Goal: Task Accomplishment & Management: Manage account settings

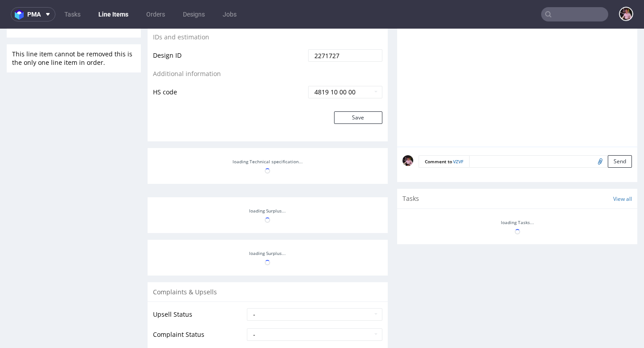
scroll to position [505, 0]
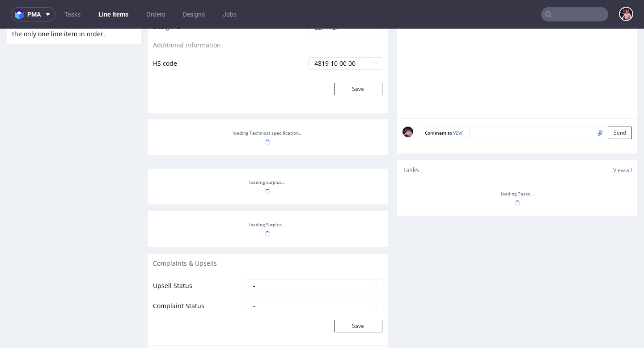
click at [593, 138] on input "file" at bounding box center [599, 133] width 13 height 12
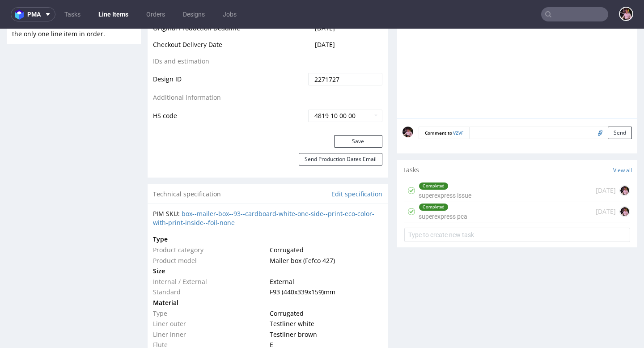
type input "C:\fakepath\Captura de pantalla 2025-10-08 a las 16.06.15.png"
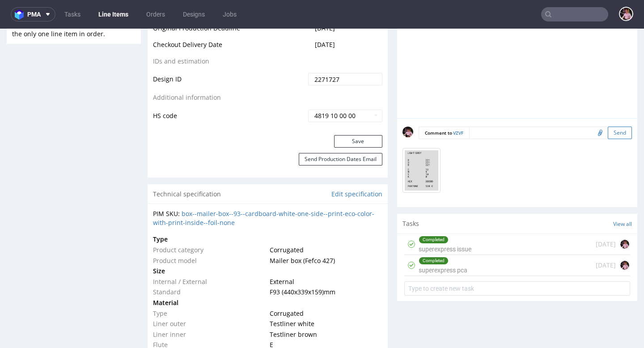
click at [608, 139] on button "Send" at bounding box center [620, 133] width 24 height 13
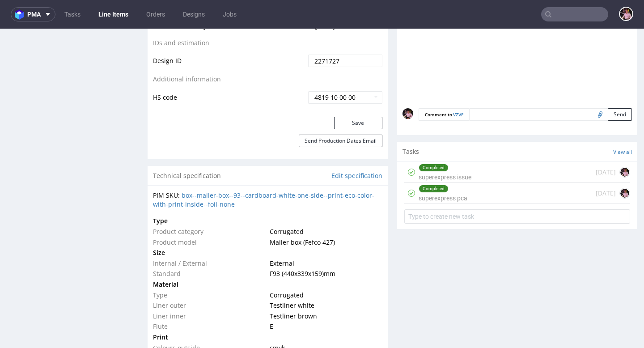
scroll to position [389, 0]
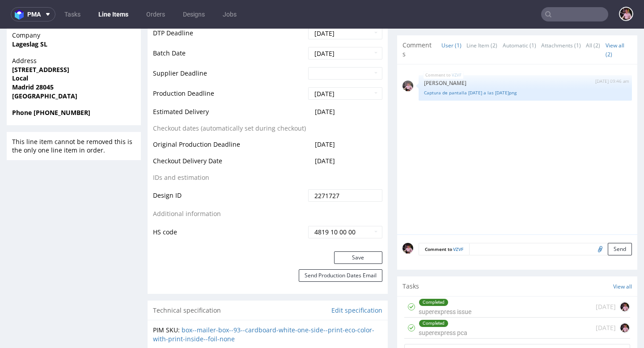
click at [507, 254] on textarea at bounding box center [550, 249] width 163 height 13
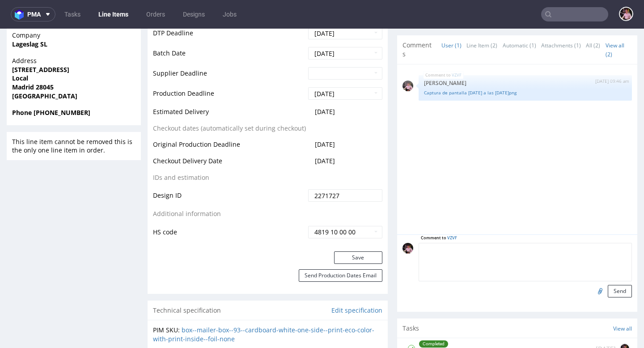
paste textarea "Przy okazji chciałbym podwójnie sprawdzić kolory. Z tego, co rozumiem, wysyłamy…"
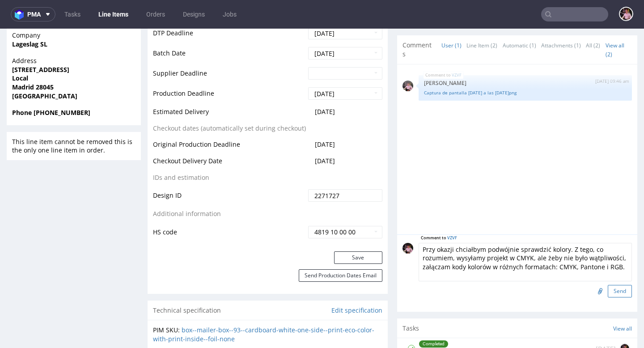
type textarea "Przy okazji chciałbym podwójnie sprawdzić kolory. Z tego, co rozumiem, wysyłamy…"
click at [610, 297] on button "Send" at bounding box center [620, 291] width 24 height 13
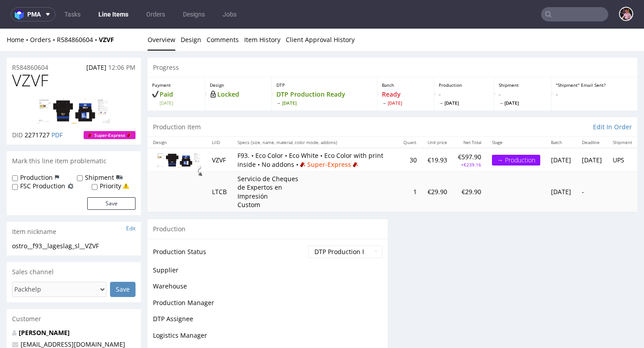
scroll to position [0, 0]
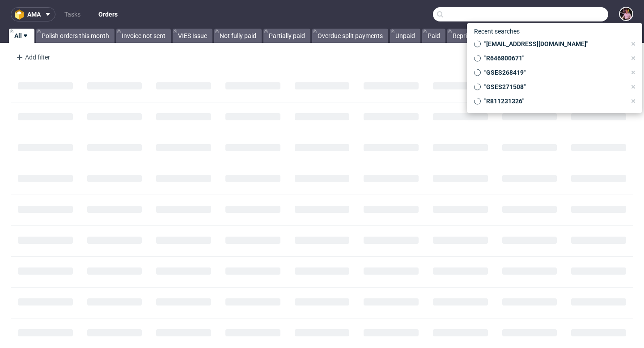
click at [566, 16] on input "text" at bounding box center [520, 14] width 175 height 14
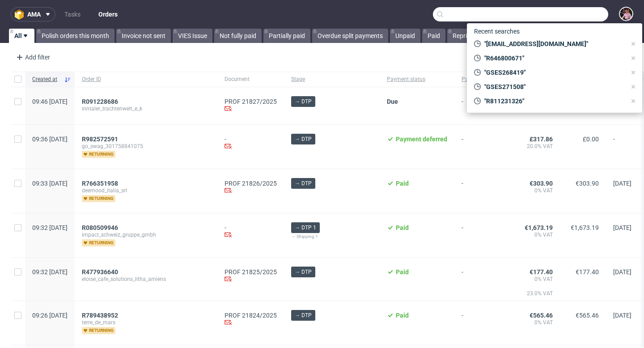
paste input "R013751270"
type input "R013751270"
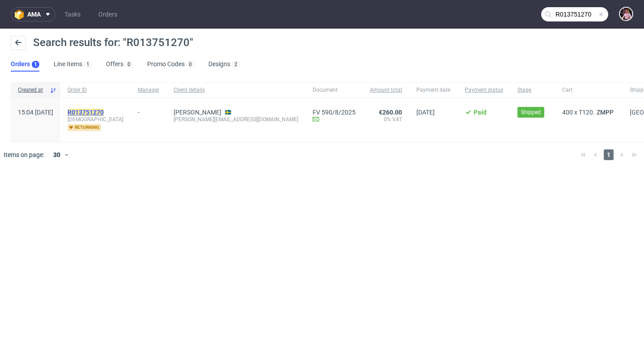
click at [104, 110] on mark "R013751270" at bounding box center [86, 112] width 36 height 7
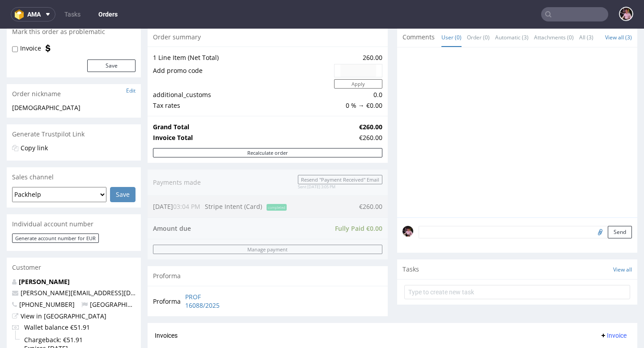
scroll to position [183, 0]
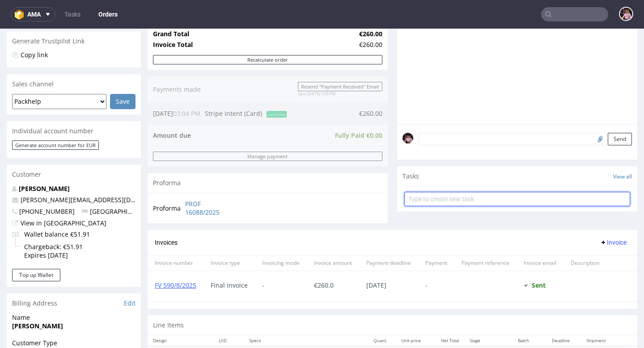
click at [443, 206] on input "text" at bounding box center [517, 199] width 226 height 14
type input "refund"
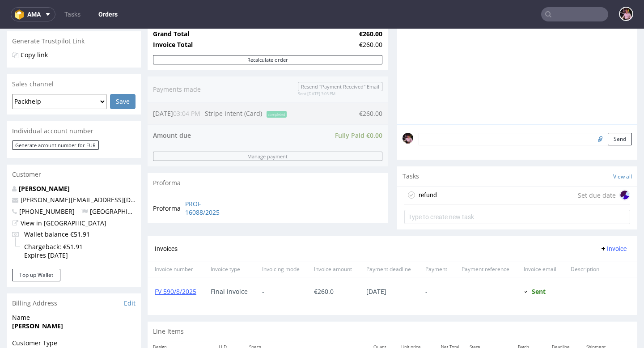
click at [452, 204] on div "refund Set due date" at bounding box center [517, 196] width 226 height 18
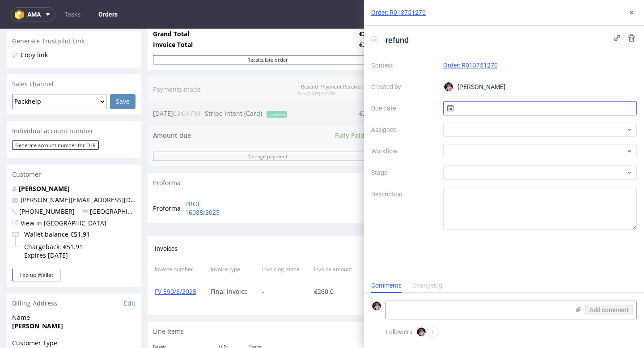
scroll to position [7, 0]
click at [500, 104] on input "text" at bounding box center [540, 108] width 194 height 14
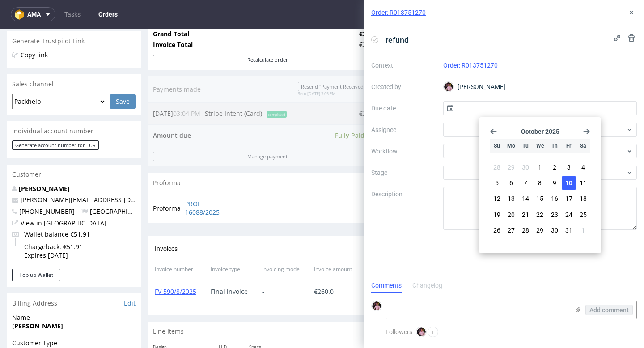
click at [565, 179] on span "10" at bounding box center [568, 182] width 7 height 9
type input "[DATE]"
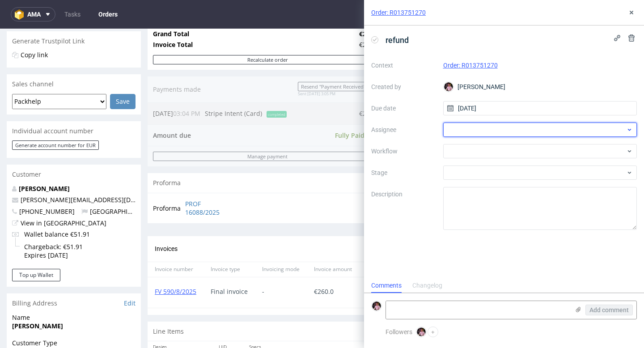
click at [496, 126] on div at bounding box center [540, 130] width 194 height 14
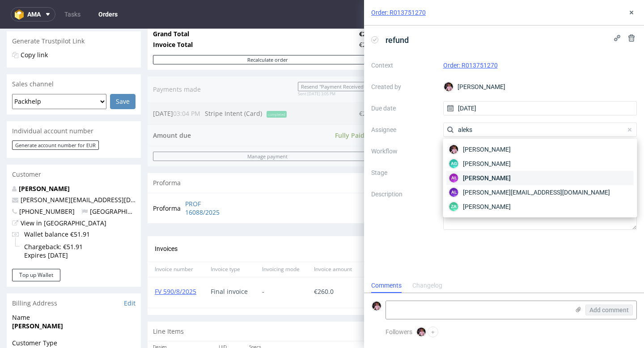
type input "aleks"
click at [511, 174] on span "[PERSON_NAME]" at bounding box center [487, 178] width 48 height 9
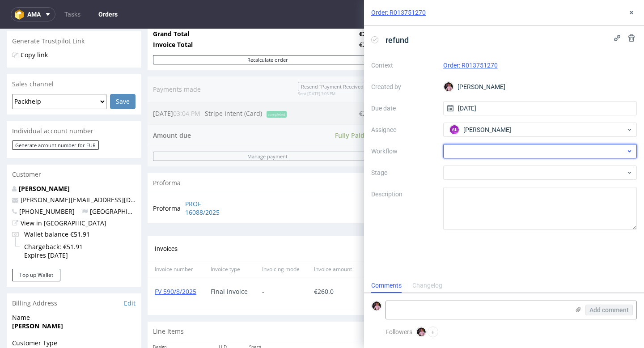
click at [485, 155] on div at bounding box center [540, 151] width 194 height 14
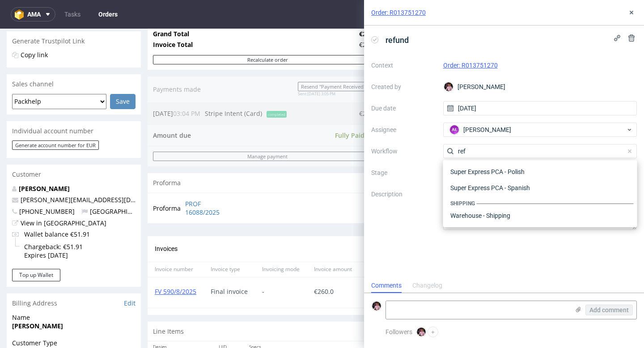
scroll to position [48, 0]
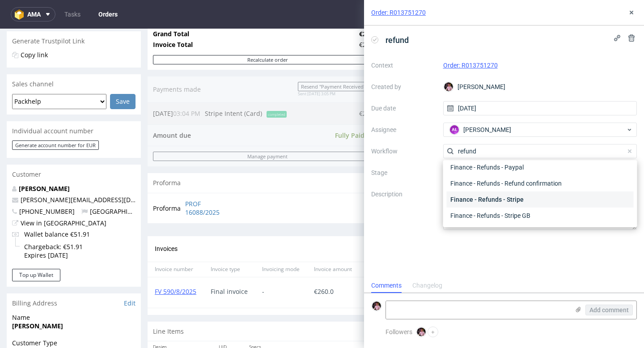
type input "refund"
click at [499, 195] on div "Finance - Refunds - Stripe" at bounding box center [540, 199] width 187 height 16
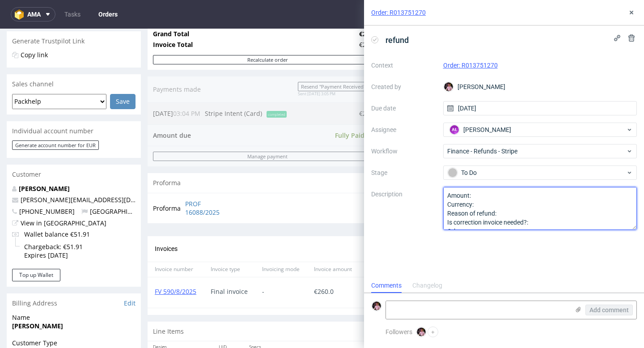
click at [488, 195] on textarea "Amount: Currency: Reason of refund: Is correction invoice needed?: Other:" at bounding box center [540, 208] width 194 height 43
click at [483, 206] on textarea "Amount: Currency: Reason of refund: Is correction invoice needed?: Other:" at bounding box center [540, 208] width 194 height 43
click at [507, 215] on textarea "Amount: Currency: Reason of refund: Is correction invoice needed?: Other:" at bounding box center [540, 208] width 194 height 43
paste textarea "papier w porównaniu z poprzednim zamówieniem bardzo prześwituje i jest gorszej …"
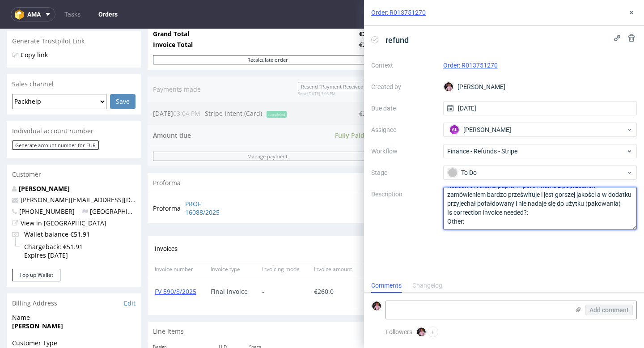
scroll to position [37, 0]
click at [546, 211] on textarea "Amount: 50% zamówienia Currency: euro Reason of refund: Is correction invoice n…" at bounding box center [540, 208] width 194 height 43
type textarea "Amount: 50% zamówienia Currency: euro Reason of refund: papier w porównaniu z p…"
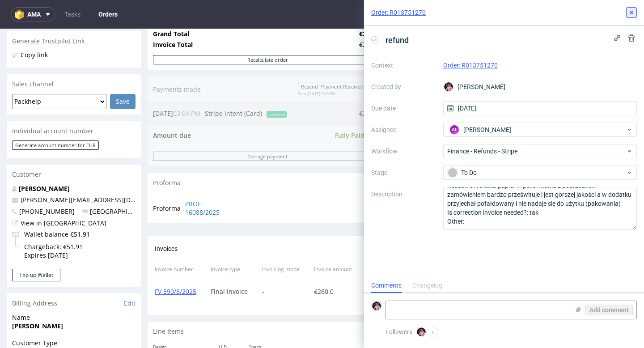
click at [632, 10] on icon at bounding box center [631, 12] width 7 height 7
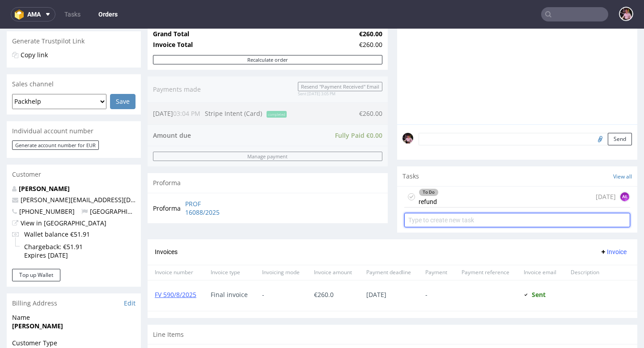
click at [458, 227] on input "text" at bounding box center [517, 220] width 226 height 14
type input "correction invoice"
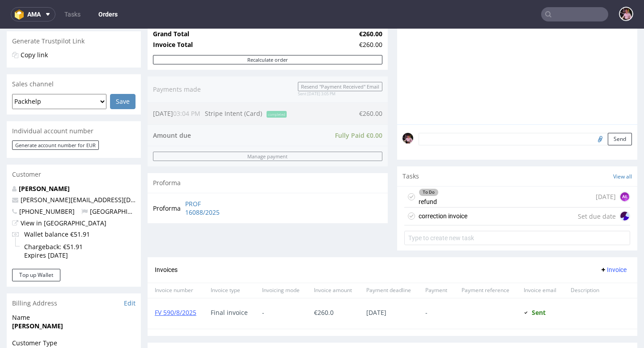
click at [475, 225] on div "correction invoice Set due date" at bounding box center [517, 217] width 226 height 18
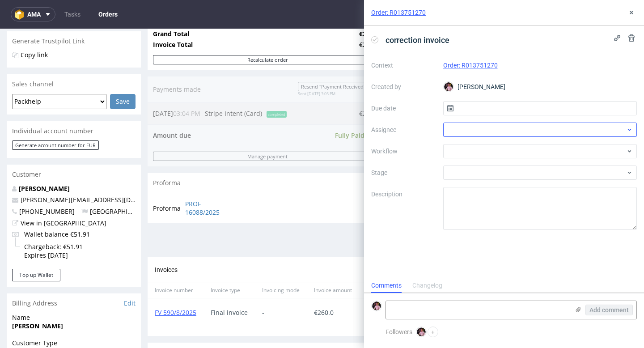
scroll to position [7, 0]
click at [472, 106] on input "text" at bounding box center [540, 108] width 194 height 14
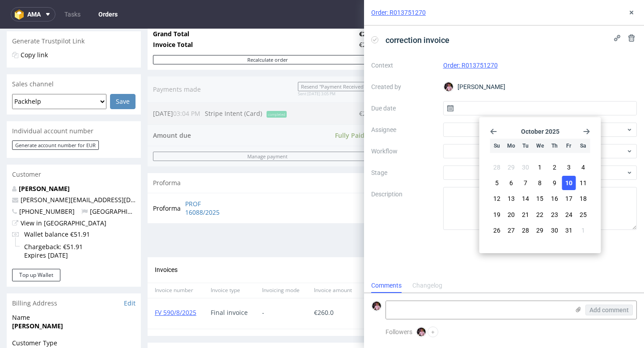
click at [568, 184] on span "10" at bounding box center [568, 182] width 7 height 9
type input "[DATE]"
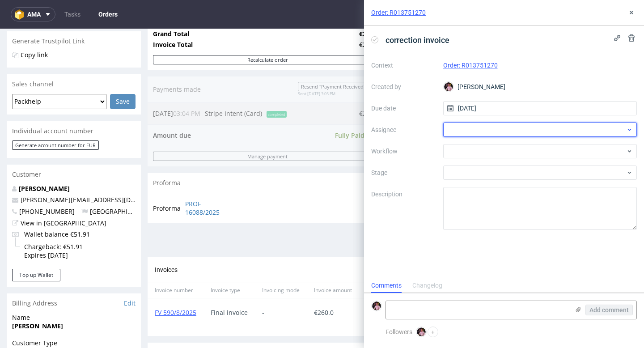
click at [498, 127] on div at bounding box center [540, 130] width 194 height 14
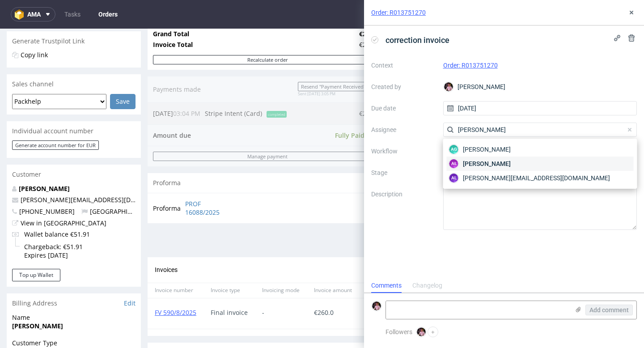
type input "[PERSON_NAME]"
click at [507, 165] on span "[PERSON_NAME]" at bounding box center [487, 163] width 48 height 9
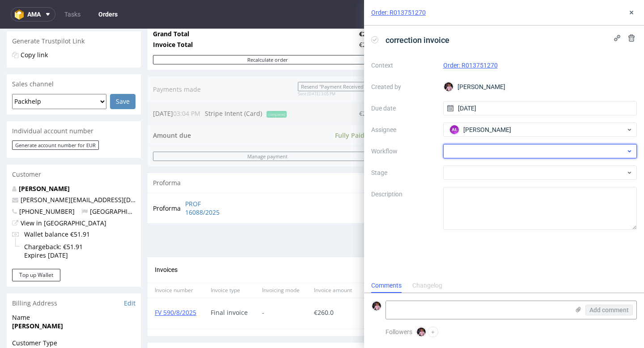
click at [474, 146] on div at bounding box center [540, 151] width 194 height 14
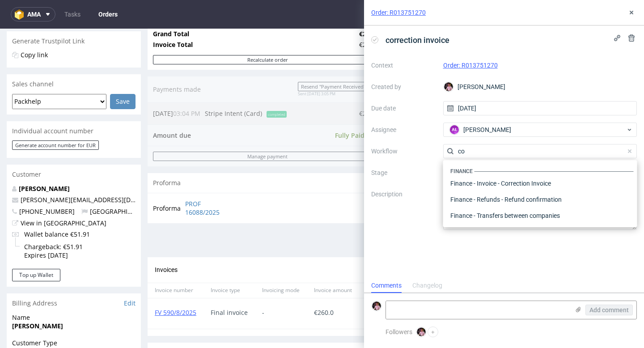
scroll to position [0, 0]
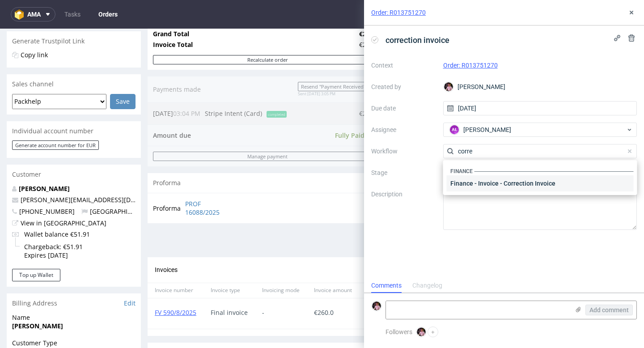
type input "corre"
click at [483, 180] on div "Finance - Invoice - Correction Invoice" at bounding box center [540, 183] width 187 height 16
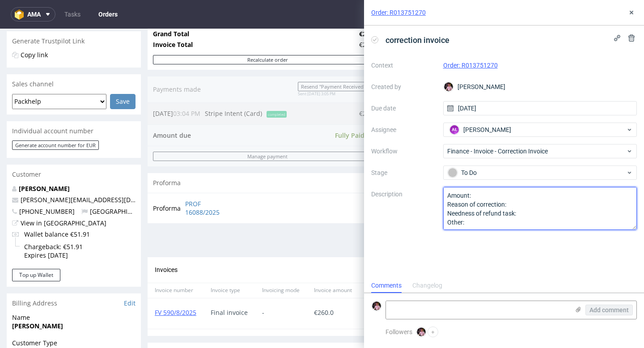
click at [480, 193] on textarea "Amount: Reason of correction: Needness of refund task: Other:" at bounding box center [540, 208] width 194 height 43
click at [510, 205] on textarea "Amount: Reason of correction: Needness of refund task: Other:" at bounding box center [540, 208] width 194 height 43
click at [530, 214] on textarea "Amount: Reason of correction: Needness of refund task: Other:" at bounding box center [540, 208] width 194 height 43
type textarea "Amount: jak w refundzie Reason of correction: jak w r. Needness of refund task:…"
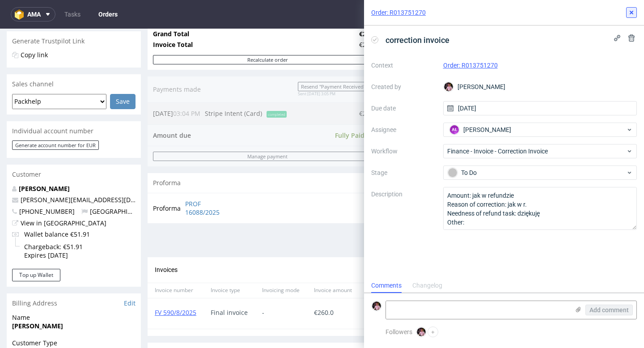
click at [632, 13] on icon at bounding box center [631, 12] width 7 height 7
